Goal: Task Accomplishment & Management: Manage account settings

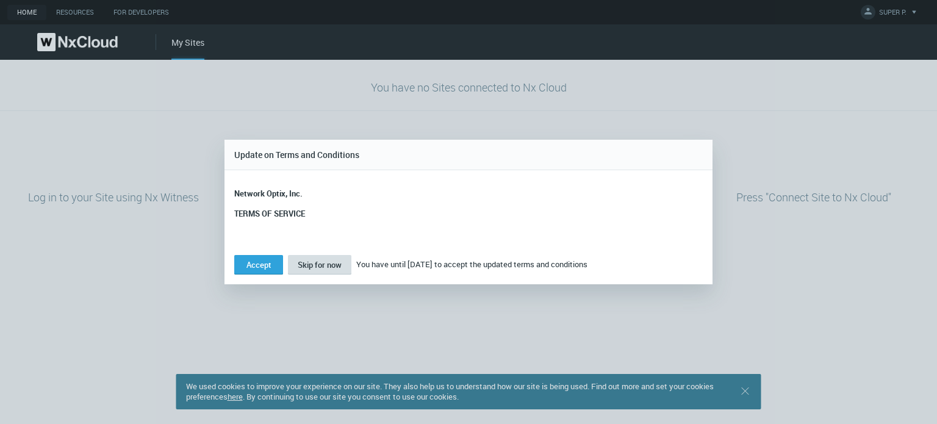
click at [312, 268] on span "Skip for now" at bounding box center [320, 264] width 44 height 11
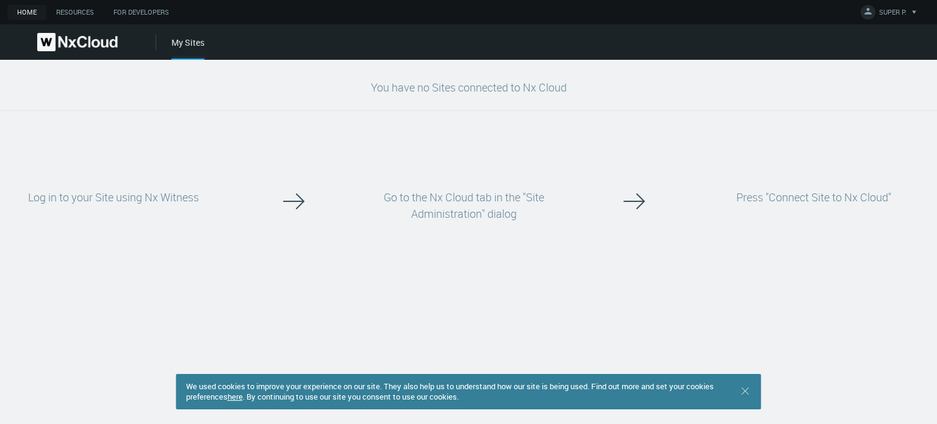
click at [724, 148] on div "Press "Connect Site to Nx Cloud"" at bounding box center [814, 205] width 237 height 131
click at [885, 22] on button "SUPER P." at bounding box center [890, 12] width 70 height 25
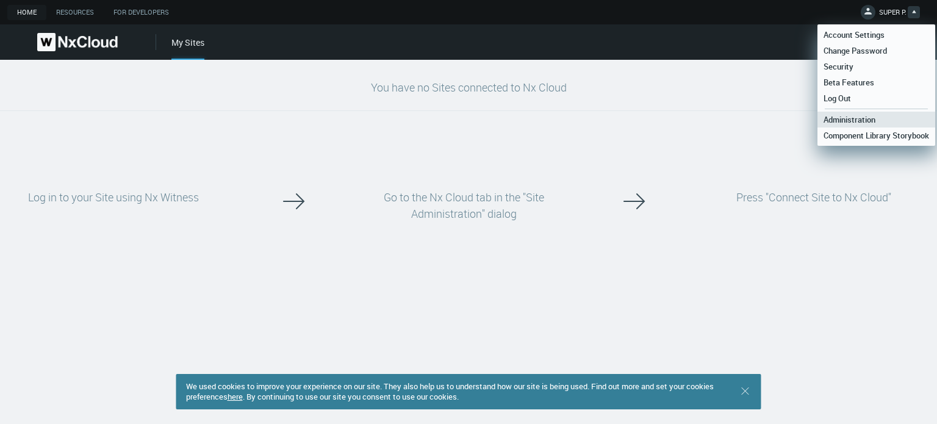
click at [893, 120] on link "Administration" at bounding box center [877, 120] width 118 height 16
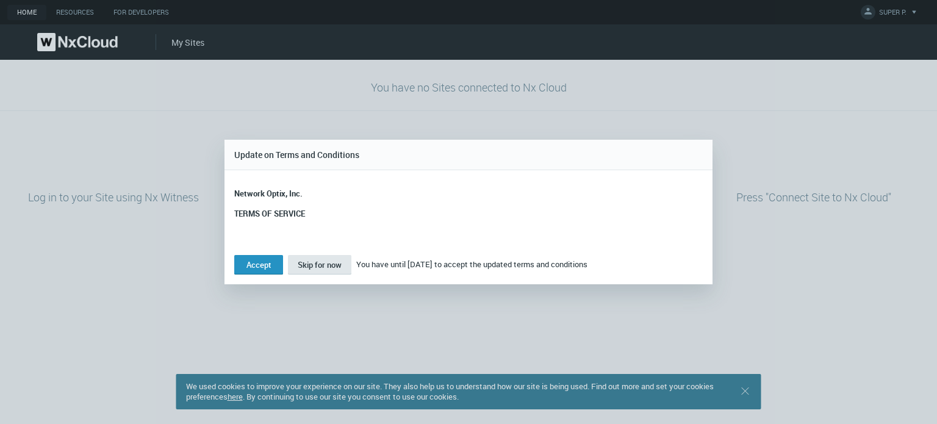
click at [271, 264] on button "Accept" at bounding box center [258, 265] width 49 height 20
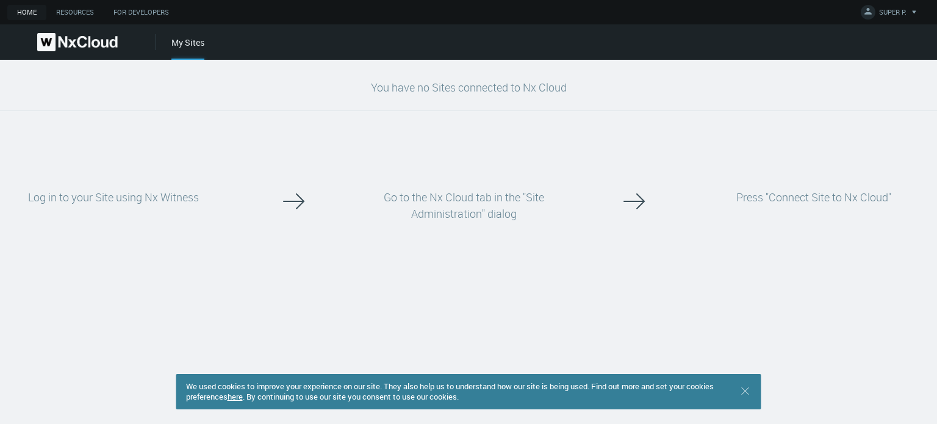
click at [517, 138] on nx-no-systems "You have no Sites connected to Nx Cloud Log in to your Site using Nx Witness Go…" at bounding box center [468, 165] width 937 height 211
click at [348, 159] on div at bounding box center [293, 205] width 113 height 131
